Goal: Transaction & Acquisition: Download file/media

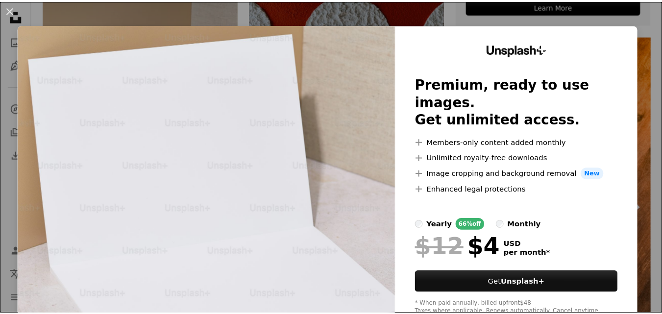
scroll to position [30, 0]
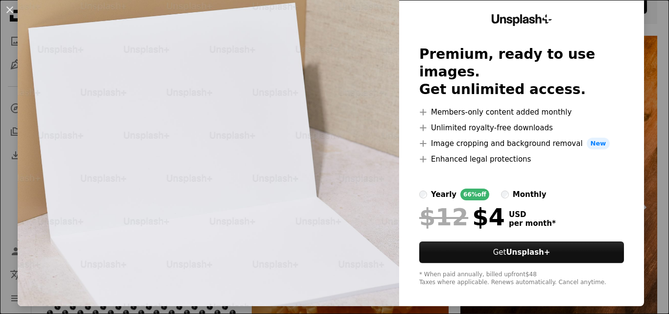
click at [645, 135] on div "An X shape Unsplash+ Premium, ready to use images. Get unlimited access. A plus…" at bounding box center [334, 157] width 669 height 314
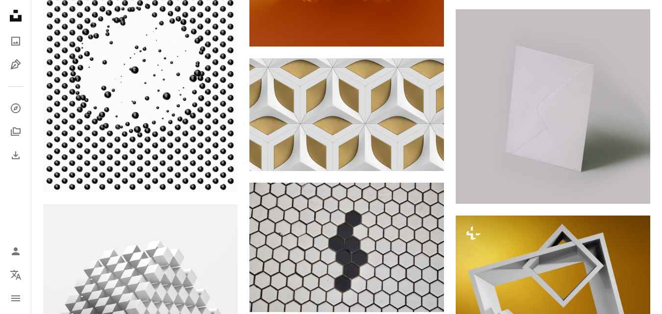
scroll to position [801, 0]
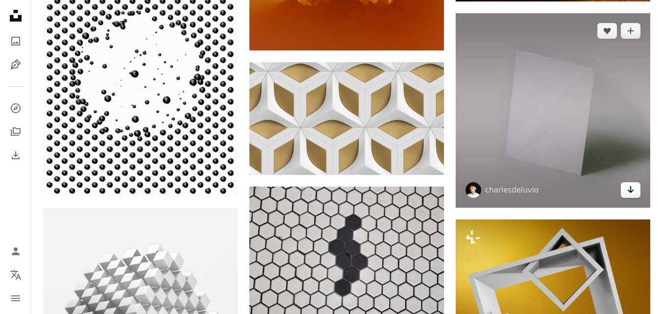
click at [636, 194] on link "Arrow pointing down" at bounding box center [631, 190] width 20 height 16
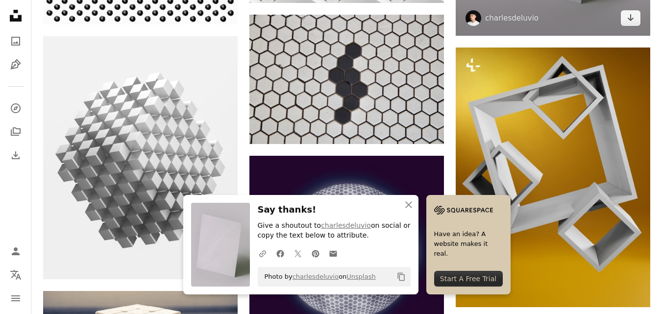
scroll to position [977, 0]
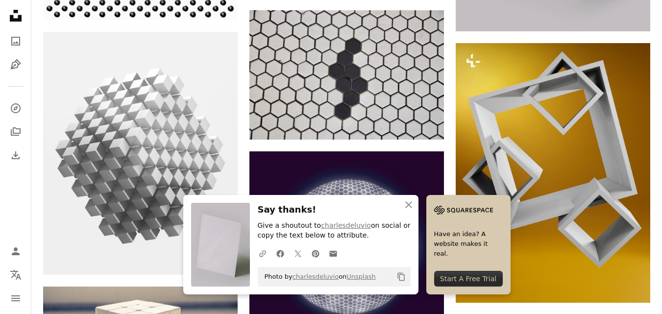
click at [656, 148] on div "Plus sign for Unsplash+ A heart A plus sign Getty Images For Unsplash+ A lock D…" at bounding box center [346, 219] width 631 height 1904
click at [413, 203] on icon "An X shape" at bounding box center [409, 205] width 12 height 12
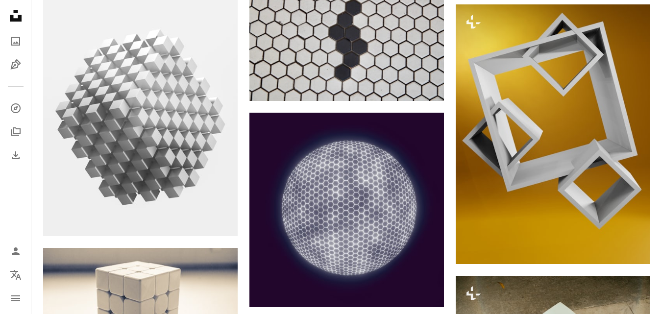
scroll to position [0, 0]
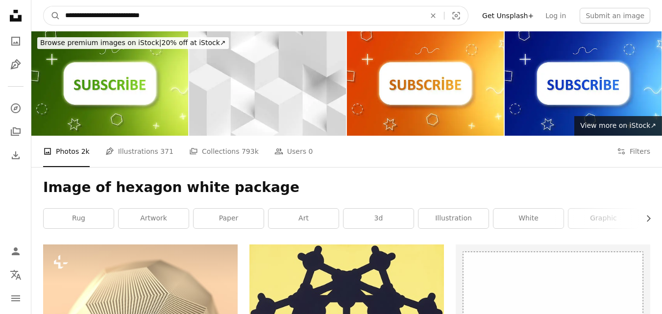
drag, startPoint x: 204, startPoint y: 17, endPoint x: 30, endPoint y: 48, distance: 176.6
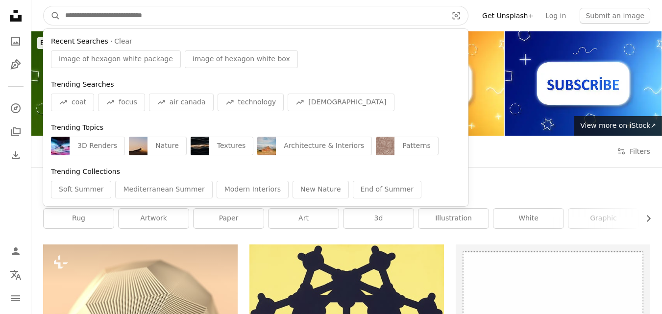
click at [71, 14] on input "Find visuals sitewide" at bounding box center [252, 15] width 384 height 19
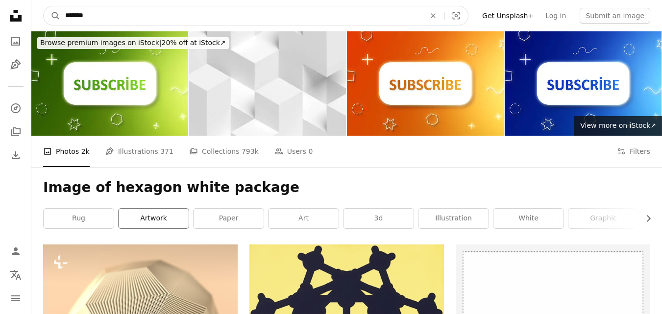
type input "*******"
click at [44, 6] on button "A magnifying glass" at bounding box center [52, 15] width 17 height 19
